Goal: Task Accomplishment & Management: Use online tool/utility

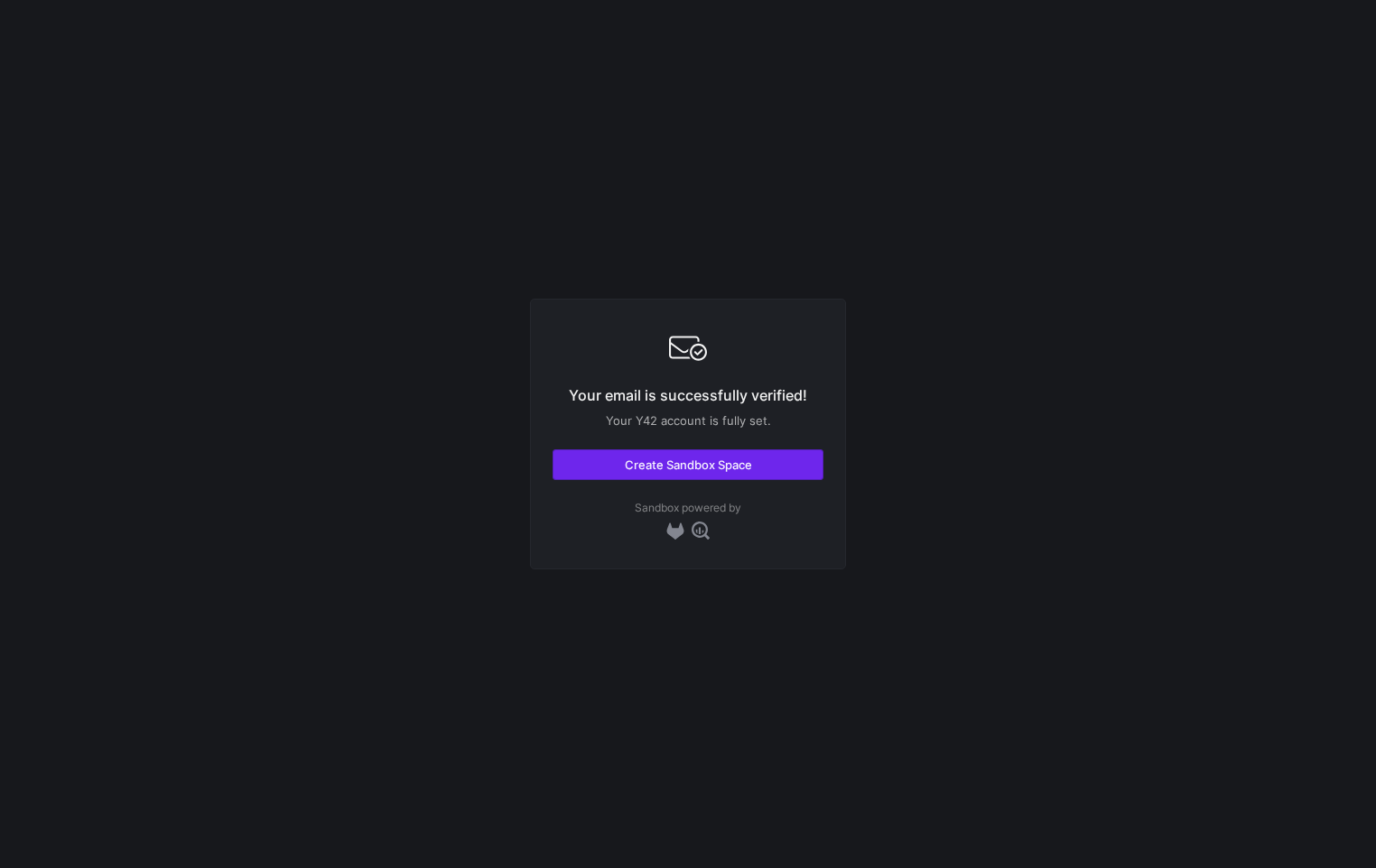
click at [737, 459] on span "Create Sandbox Space" at bounding box center [688, 465] width 127 height 15
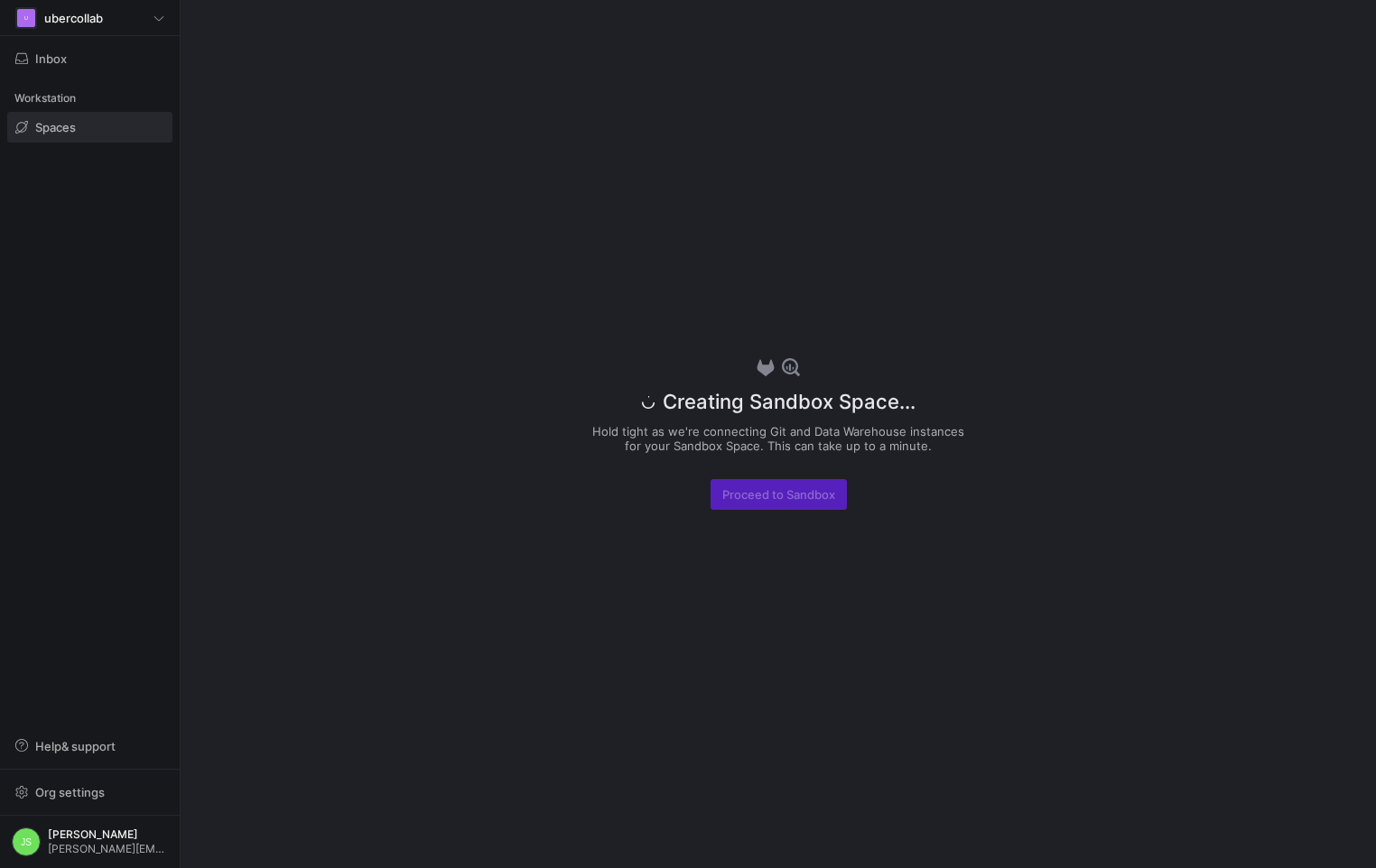
click at [58, 131] on span "Spaces" at bounding box center [55, 127] width 41 height 15
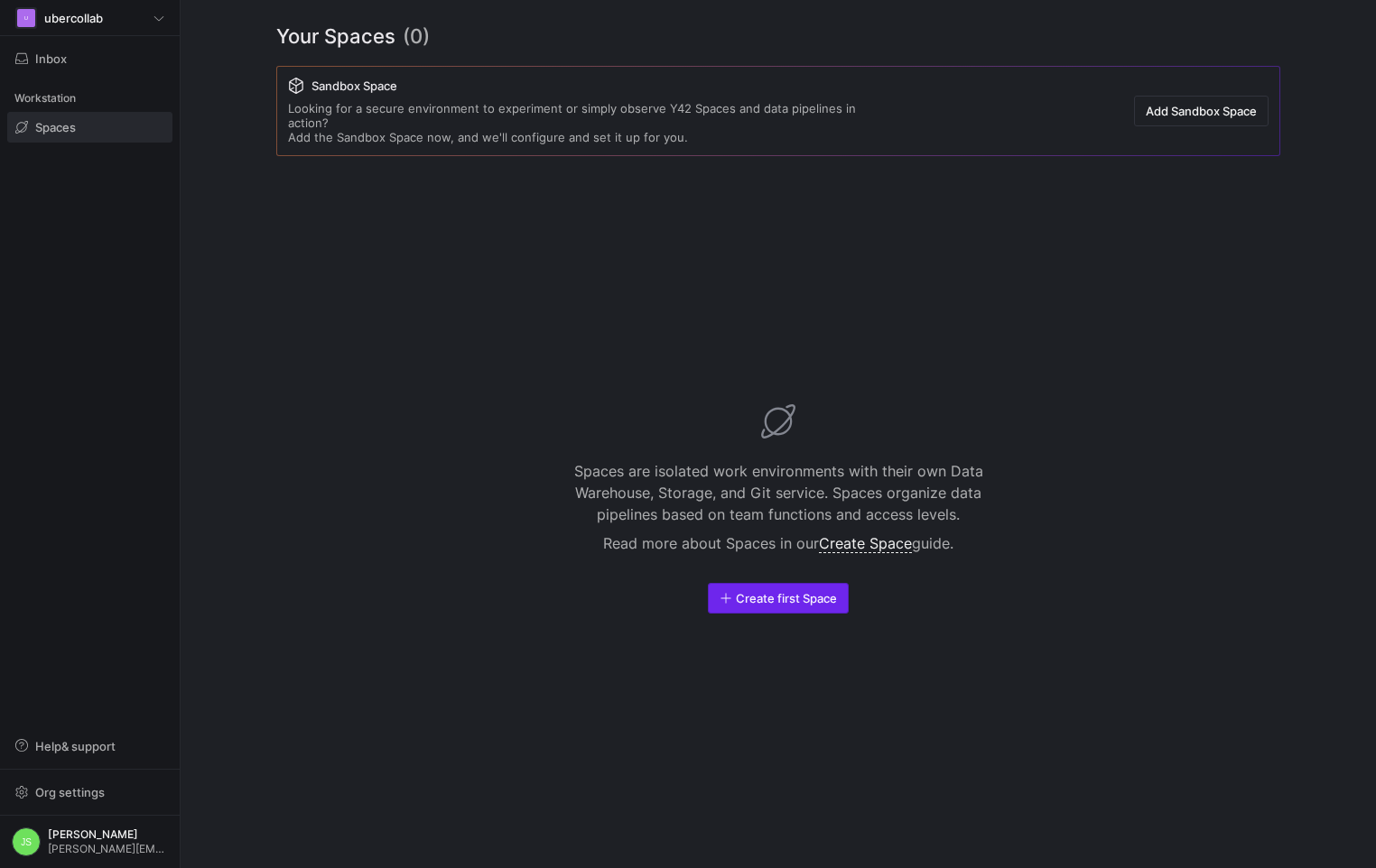
click at [769, 599] on span "button" at bounding box center [778, 598] width 139 height 29
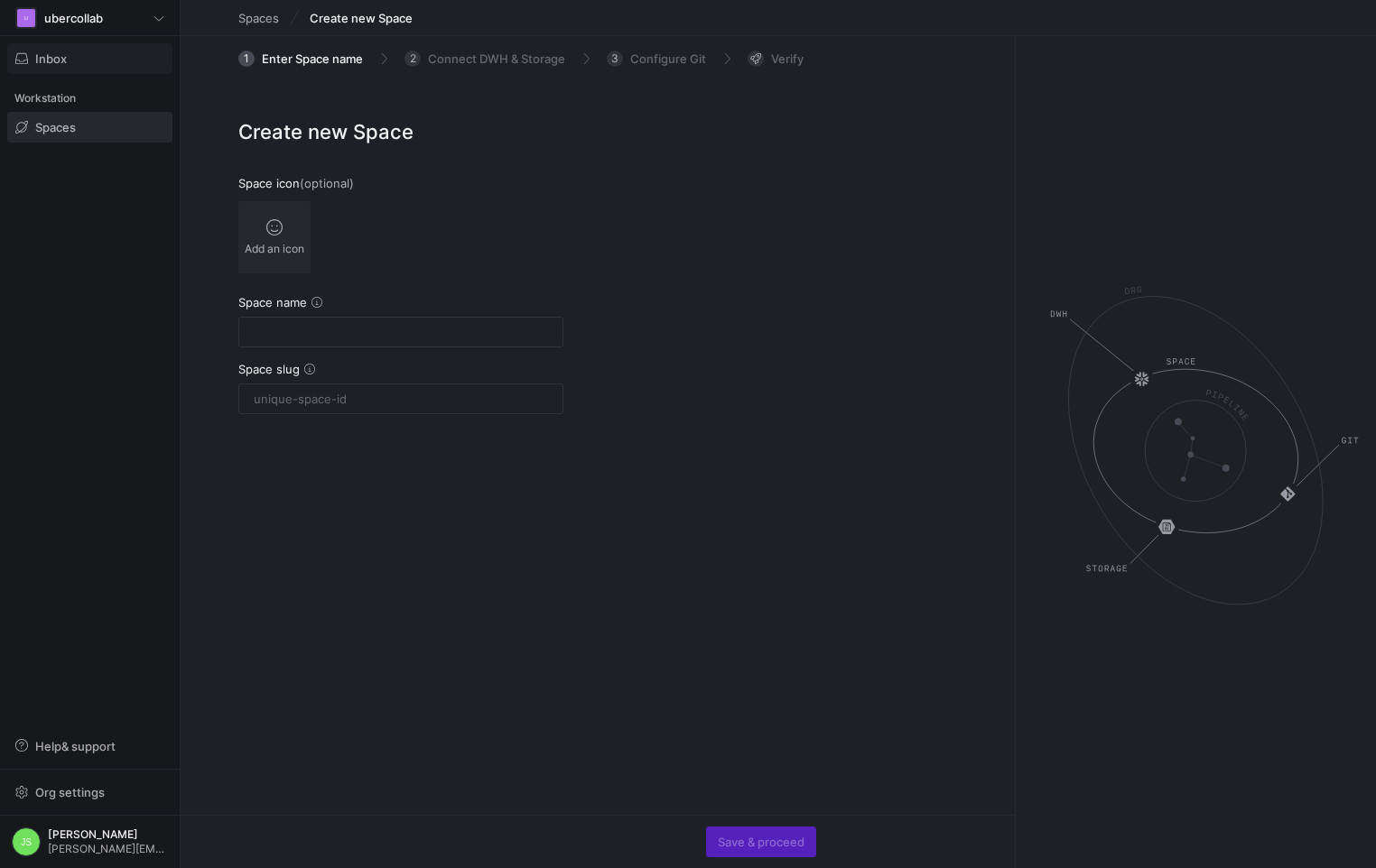
click at [55, 59] on span "Inbox" at bounding box center [50, 58] width 32 height 15
